Goal: Find specific page/section: Find specific page/section

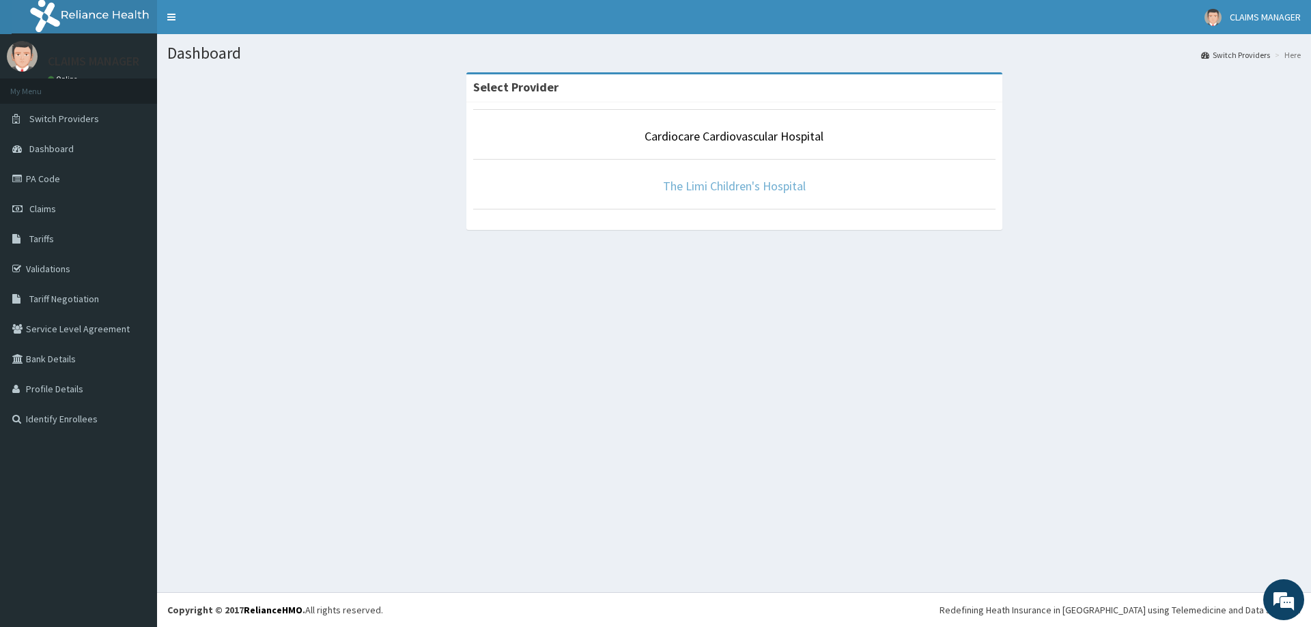
click at [717, 190] on link "The Limi Children's Hospital" at bounding box center [734, 186] width 143 height 16
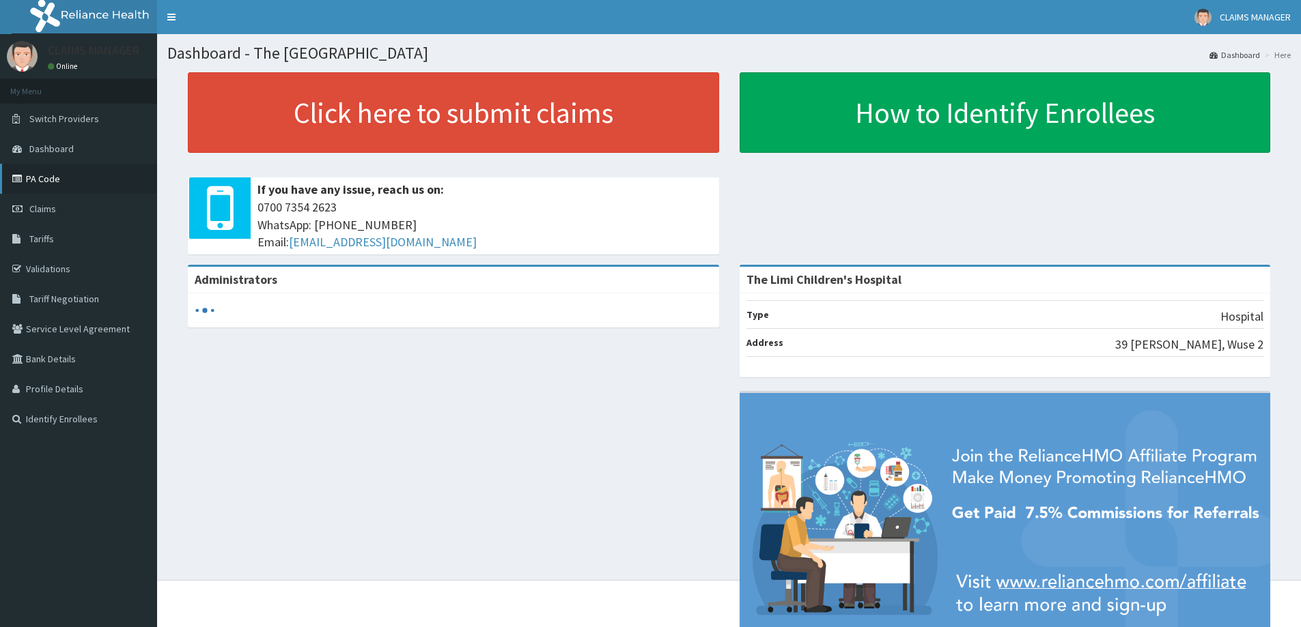
click at [48, 180] on link "PA Code" at bounding box center [78, 179] width 157 height 30
